Goal: Use online tool/utility: Utilize a website feature to perform a specific function

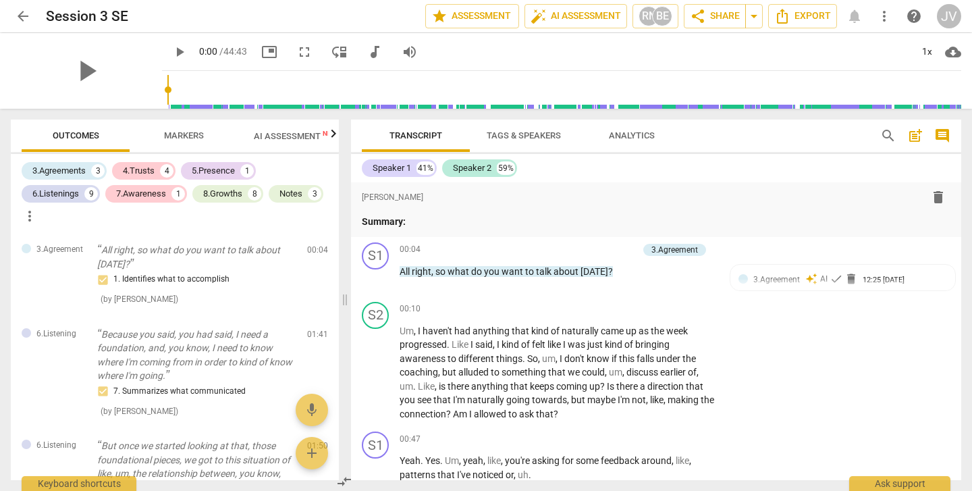
scroll to position [12146, 0]
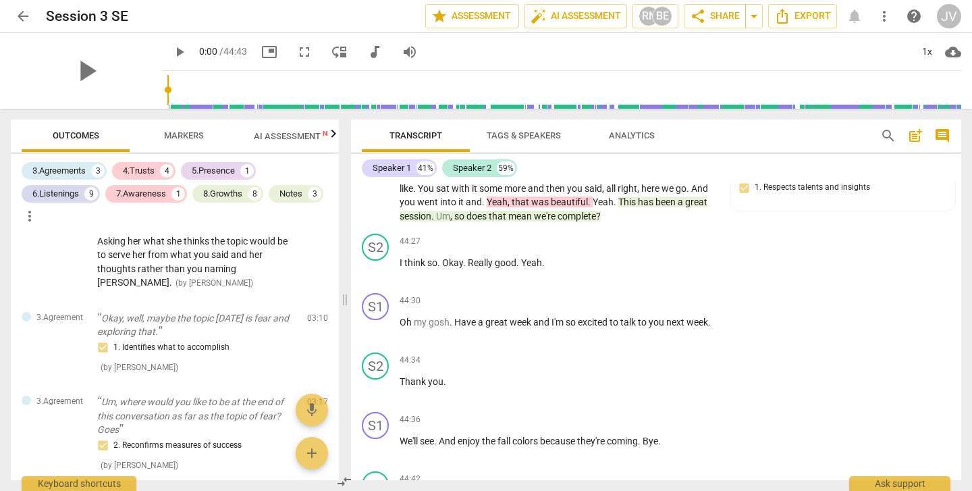
click at [24, 18] on span "arrow_back" at bounding box center [23, 16] width 16 height 16
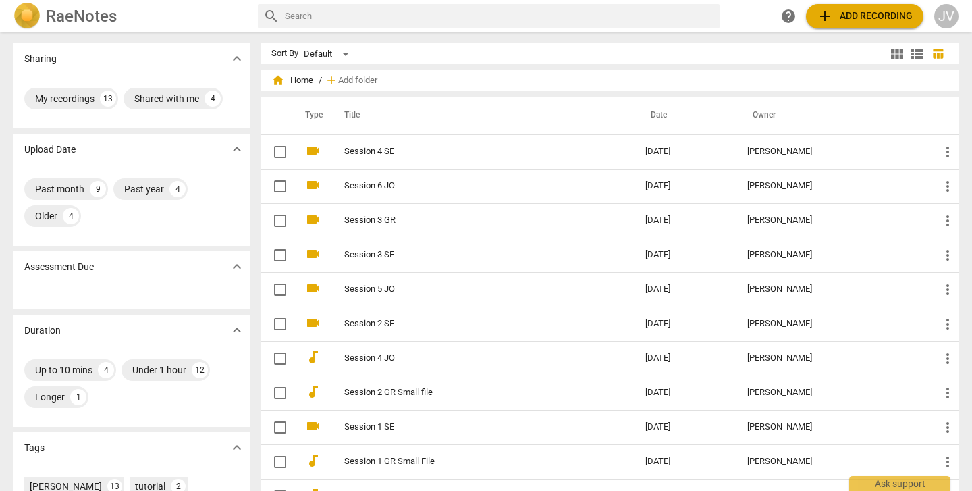
click at [849, 18] on span "add Add recording" at bounding box center [865, 16] width 96 height 16
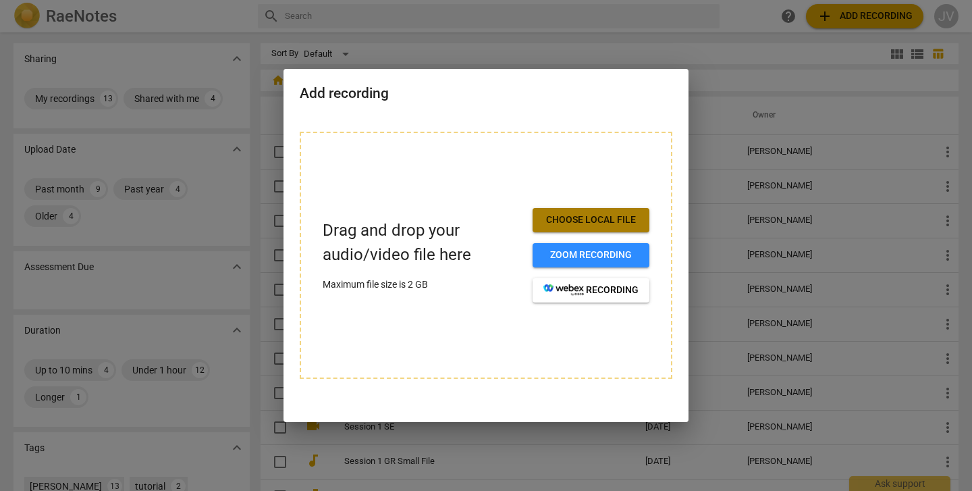
click at [610, 215] on span "Choose local file" at bounding box center [590, 220] width 95 height 14
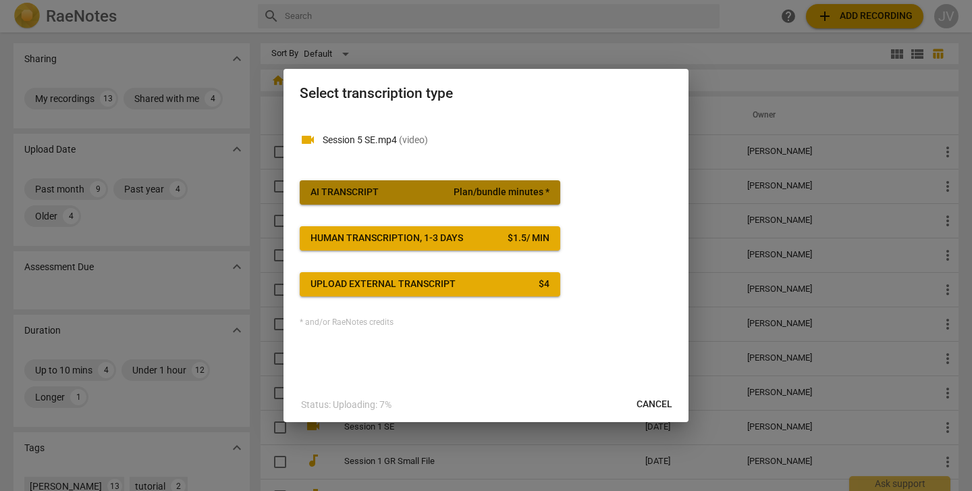
click at [503, 191] on span "Plan/bundle minutes *" at bounding box center [502, 193] width 96 height 14
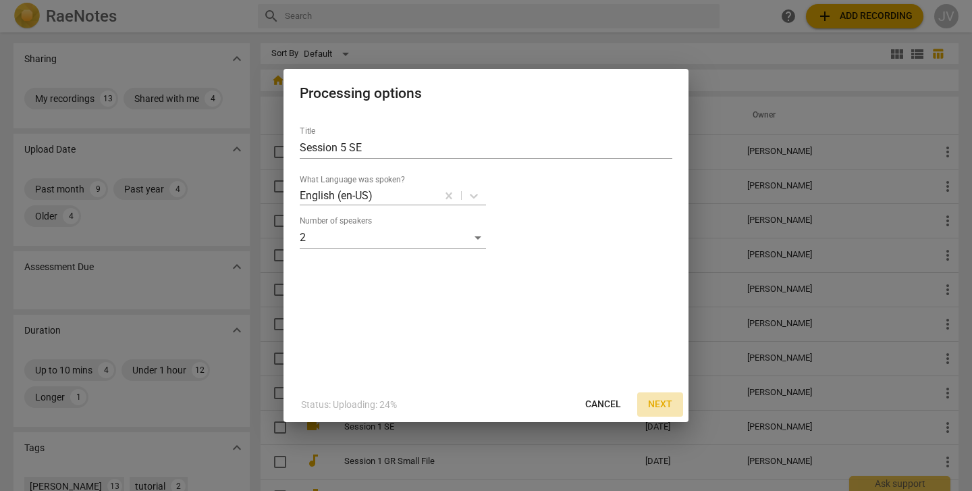
click at [660, 403] on span "Next" at bounding box center [660, 405] width 24 height 14
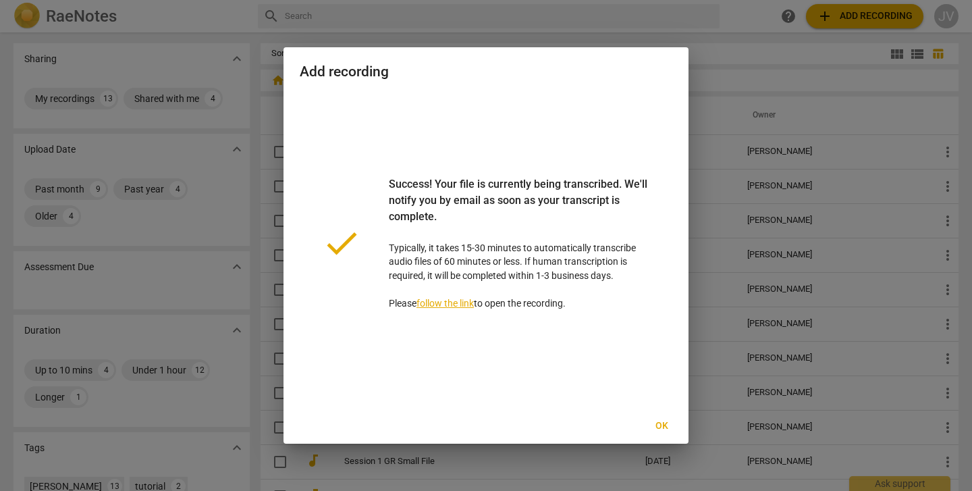
click at [664, 421] on span "Ok" at bounding box center [662, 426] width 22 height 14
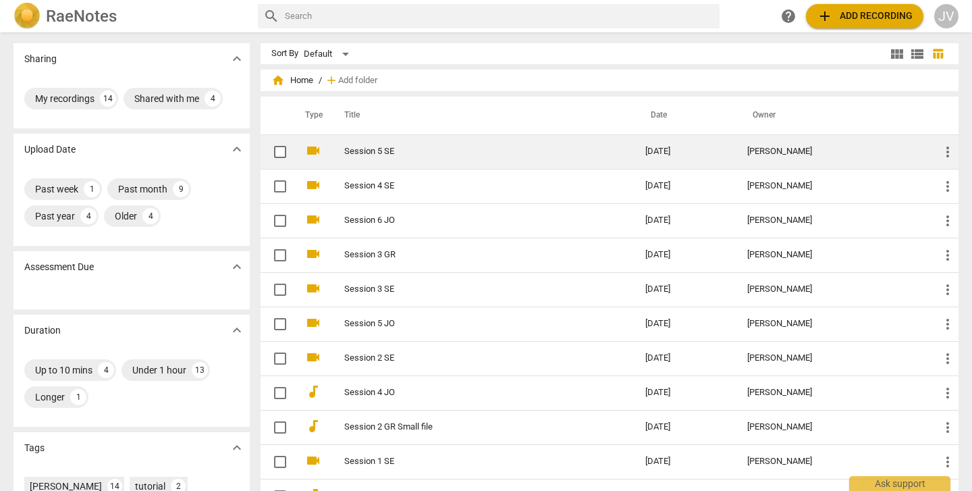
click at [633, 149] on td "Session 5 SE" at bounding box center [481, 151] width 306 height 34
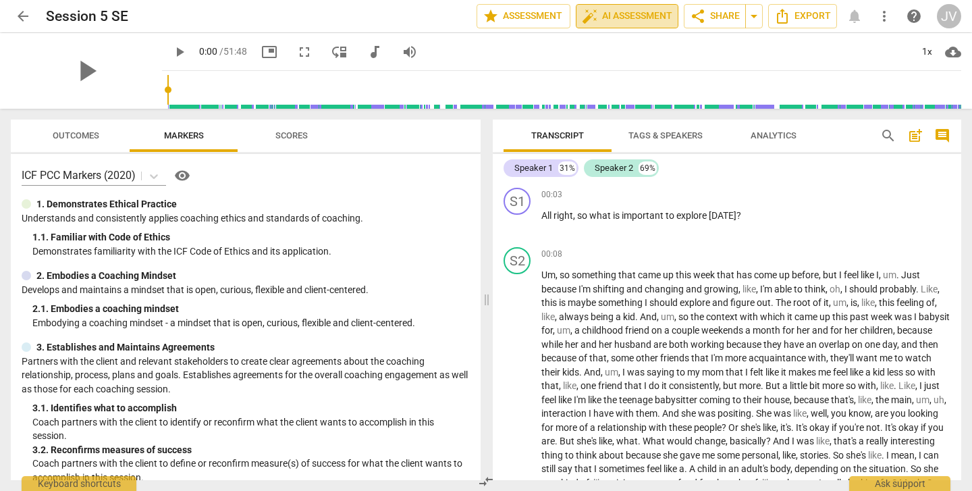
click at [655, 15] on span "auto_fix_high AI Assessment" at bounding box center [627, 16] width 90 height 16
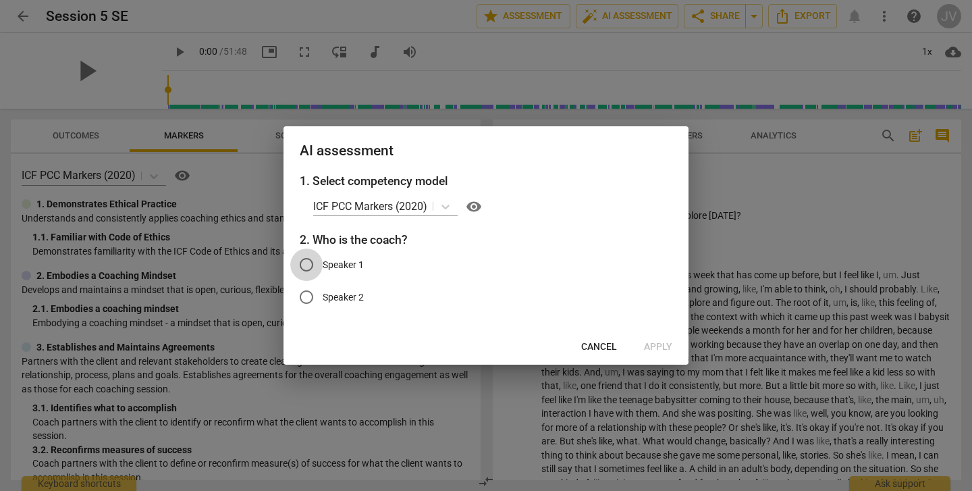
click at [309, 261] on input "Speaker 1" at bounding box center [306, 264] width 32 height 32
radio input "true"
click at [662, 340] on span "Apply" at bounding box center [658, 347] width 28 height 14
